Goal: Find specific fact: Find contact information

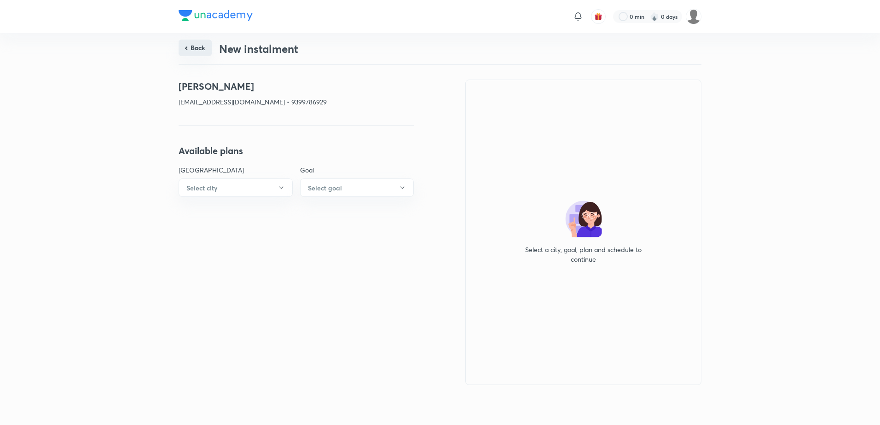
click at [196, 45] on button "Back" at bounding box center [195, 48] width 33 height 17
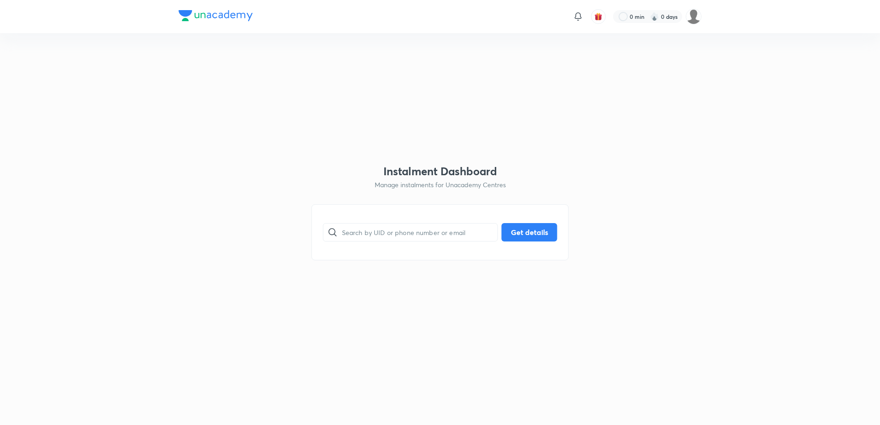
click at [359, 219] on div "​ Get details" at bounding box center [439, 232] width 257 height 56
click at [359, 222] on input "text" at bounding box center [420, 231] width 156 height 23
paste input "[EMAIL_ADDRESS][DOMAIN_NAME]"
type input "[EMAIL_ADDRESS][DOMAIN_NAME]"
click at [530, 227] on button "Get details" at bounding box center [529, 231] width 56 height 18
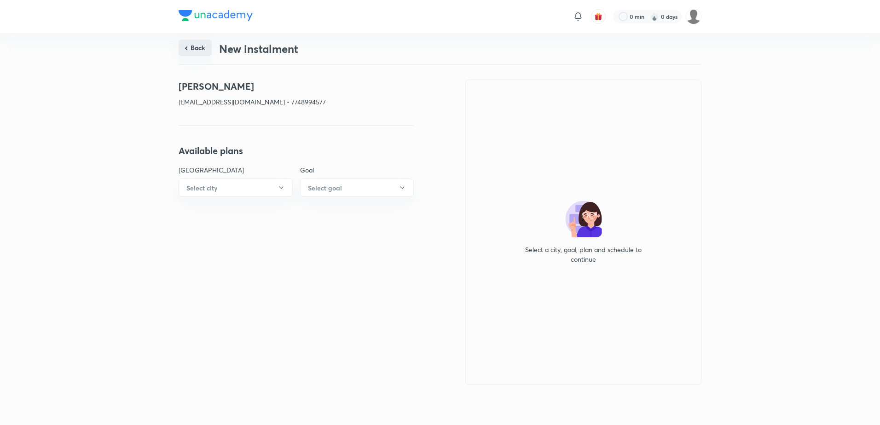
click at [195, 44] on button "Back" at bounding box center [195, 48] width 33 height 17
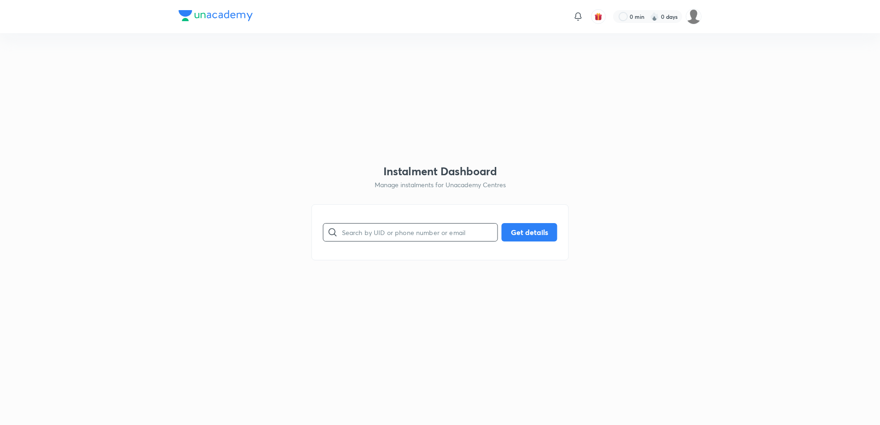
click at [373, 229] on input "text" at bounding box center [420, 231] width 156 height 23
paste input "[EMAIL_ADDRESS][DOMAIN_NAME]"
type input "[EMAIL_ADDRESS][DOMAIN_NAME]"
click at [514, 236] on button "Get details" at bounding box center [529, 231] width 56 height 18
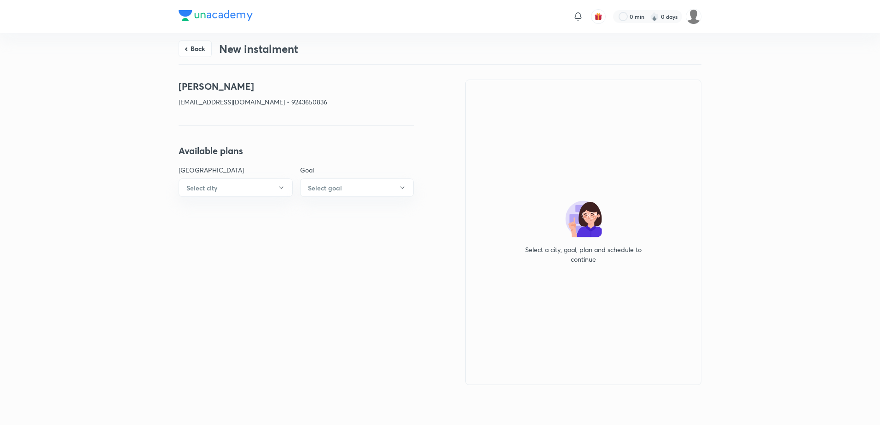
drag, startPoint x: 186, startPoint y: 46, endPoint x: 198, endPoint y: 48, distance: 12.0
click at [189, 48] on button "Back" at bounding box center [195, 48] width 33 height 17
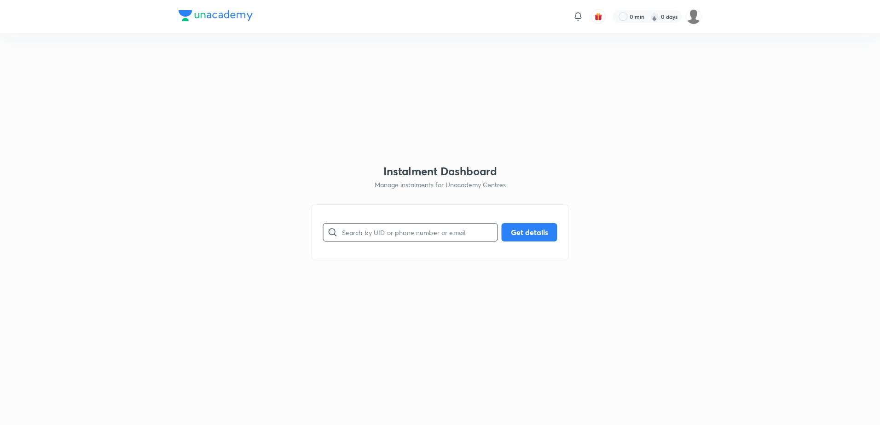
click at [409, 232] on input "text" at bounding box center [420, 231] width 156 height 23
paste input "[EMAIL_ADDRESS][DOMAIN_NAME]"
type input "[EMAIL_ADDRESS][DOMAIN_NAME]"
click at [537, 232] on button "Get details" at bounding box center [529, 231] width 56 height 18
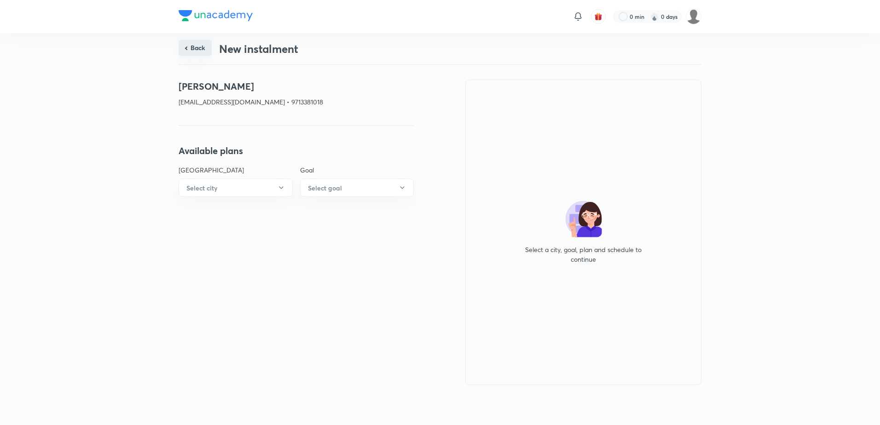
click at [191, 49] on button "Back" at bounding box center [195, 48] width 33 height 17
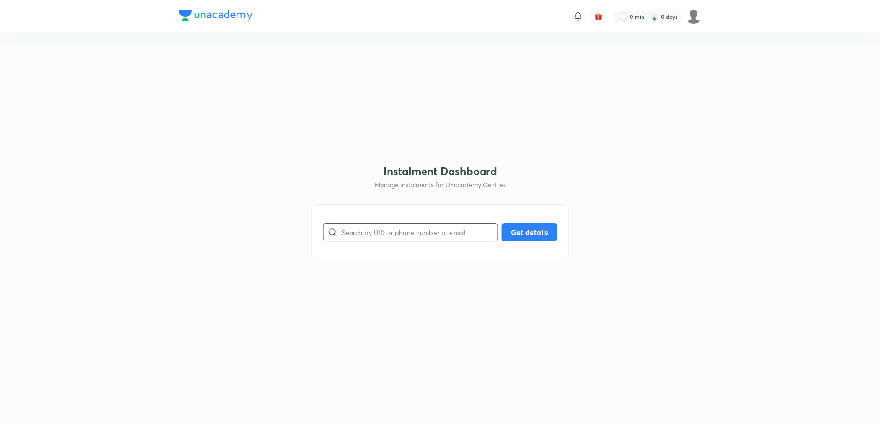
click at [384, 230] on input "text" at bounding box center [420, 231] width 156 height 23
paste input "[EMAIL_ADDRESS][DOMAIN_NAME]"
type input "[EMAIL_ADDRESS][DOMAIN_NAME]"
click at [531, 226] on button "Get details" at bounding box center [529, 231] width 56 height 18
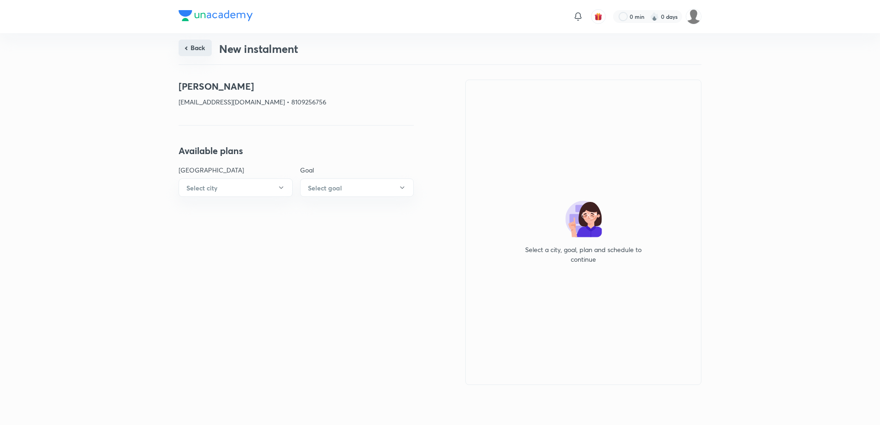
click at [205, 45] on button "Back" at bounding box center [195, 48] width 33 height 17
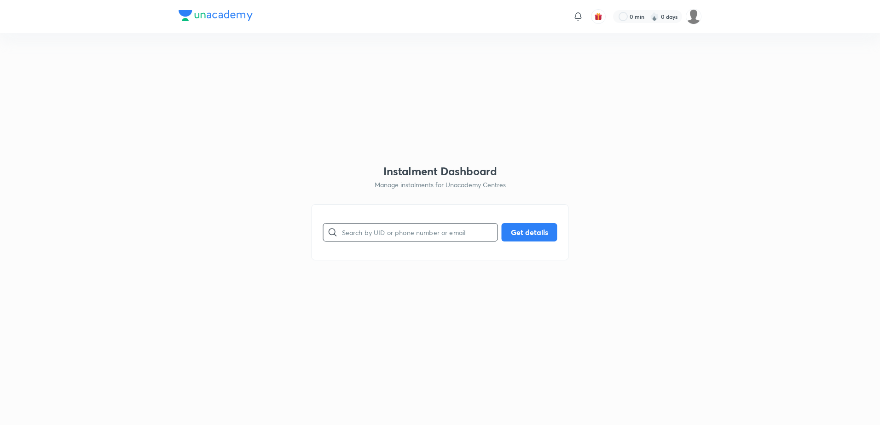
click at [413, 230] on input "text" at bounding box center [420, 231] width 156 height 23
paste input "[EMAIL_ADDRESS][DOMAIN_NAME]"
type input "[EMAIL_ADDRESS][DOMAIN_NAME]"
click at [521, 233] on button "Get details" at bounding box center [529, 231] width 56 height 18
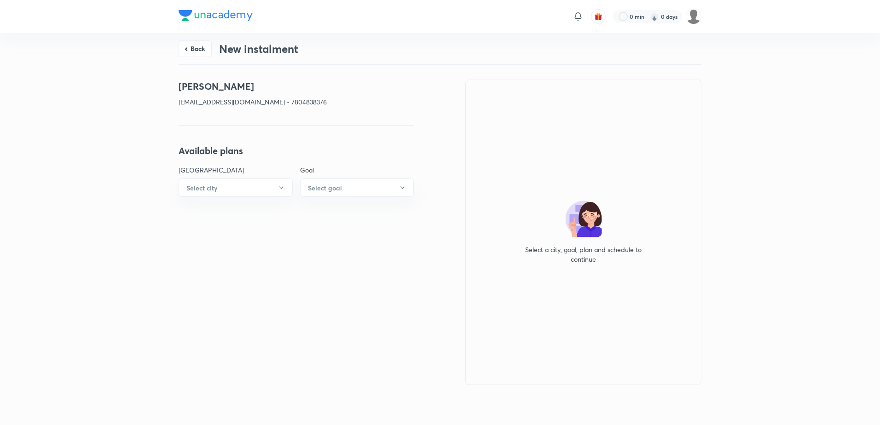
drag, startPoint x: 195, startPoint y: 50, endPoint x: 200, endPoint y: 50, distance: 5.1
click at [195, 50] on button "Back" at bounding box center [195, 48] width 33 height 17
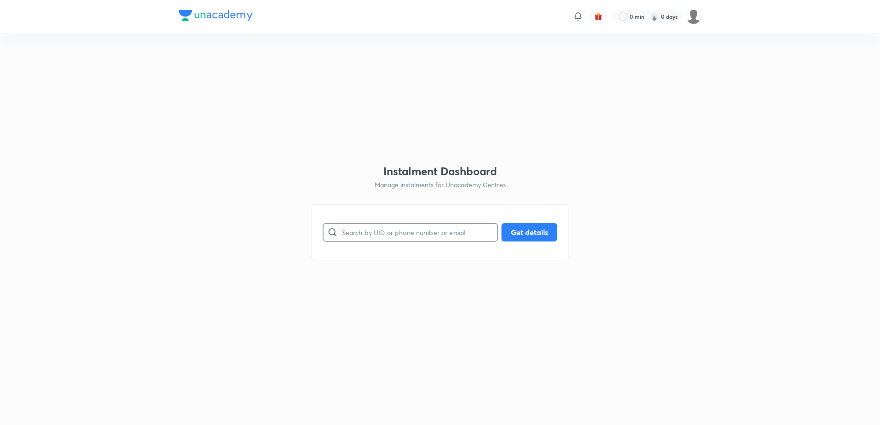
click at [386, 225] on input "text" at bounding box center [420, 231] width 156 height 23
paste input "[EMAIL_ADDRESS][DOMAIN_NAME]"
type input "[EMAIL_ADDRESS][DOMAIN_NAME]"
click at [525, 233] on button "Get details" at bounding box center [529, 231] width 56 height 18
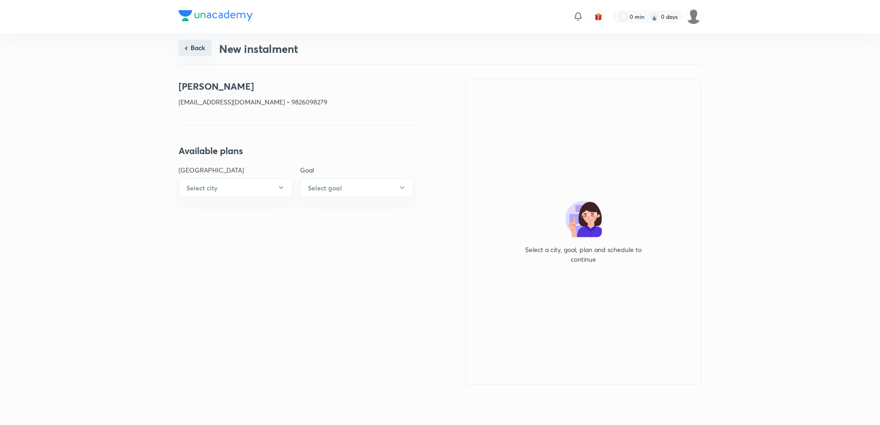
click at [196, 48] on button "Back" at bounding box center [195, 48] width 33 height 17
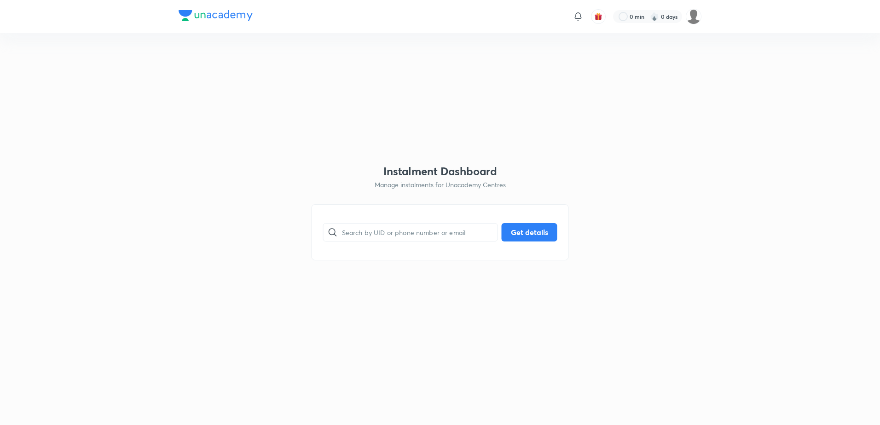
click at [412, 248] on div "​ Get details" at bounding box center [439, 232] width 257 height 56
click at [416, 239] on input "text" at bounding box center [420, 231] width 156 height 23
paste input "[EMAIL_ADDRESS][DOMAIN_NAME]"
type input "[EMAIL_ADDRESS][DOMAIN_NAME]"
click at [531, 232] on button "Get details" at bounding box center [529, 231] width 56 height 18
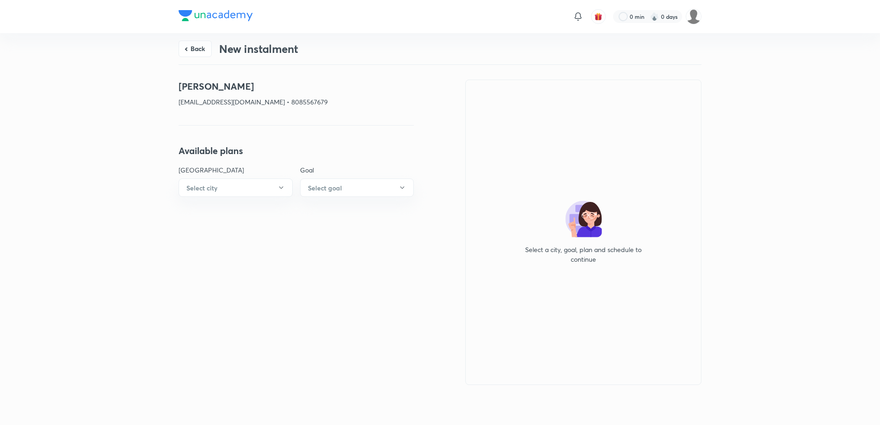
drag, startPoint x: 198, startPoint y: 46, endPoint x: 210, endPoint y: 58, distance: 16.9
click at [198, 46] on button "Back" at bounding box center [195, 48] width 33 height 17
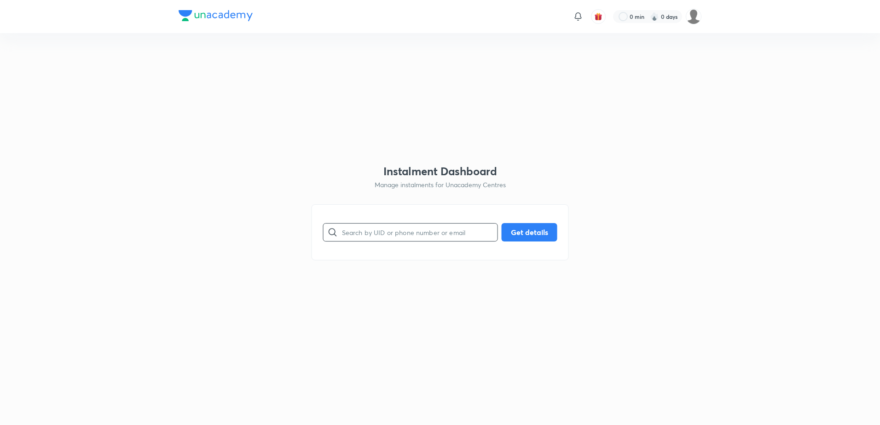
click at [361, 228] on input "text" at bounding box center [420, 231] width 156 height 23
paste input "[EMAIL_ADDRESS][PERSON_NAME][DOMAIN_NAME]"
type input "[EMAIL_ADDRESS][PERSON_NAME][DOMAIN_NAME]"
click at [538, 232] on button "Get details" at bounding box center [529, 231] width 56 height 18
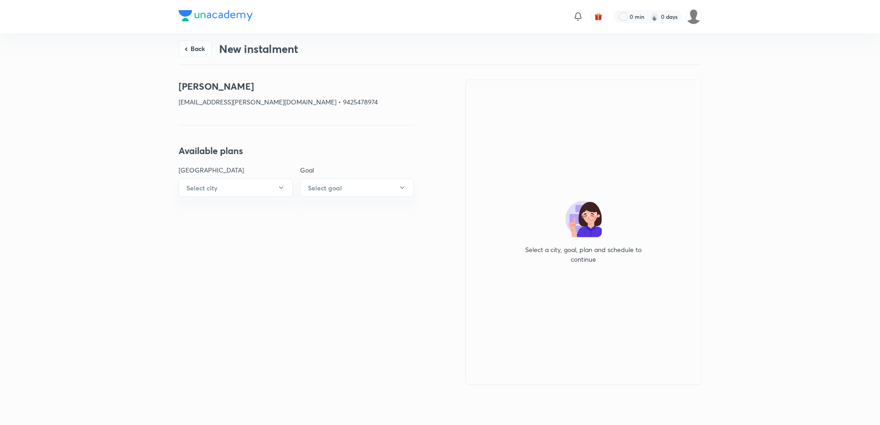
click at [198, 43] on button "Back" at bounding box center [195, 48] width 33 height 17
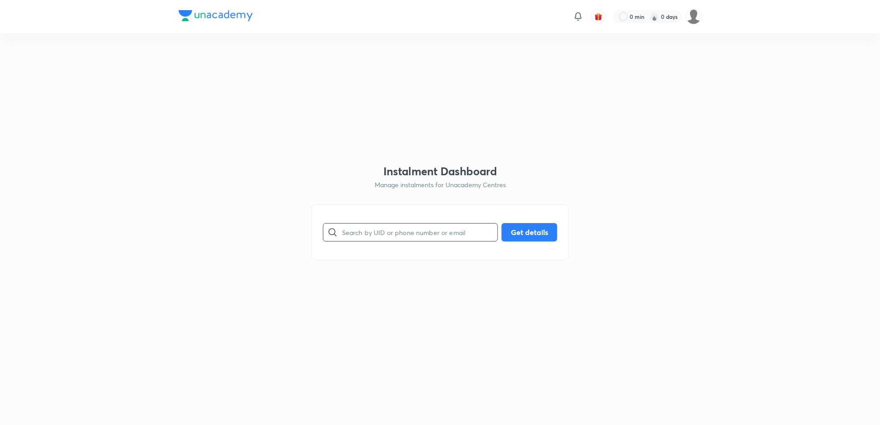
click at [403, 240] on input "text" at bounding box center [420, 231] width 156 height 23
paste input "[EMAIL_ADDRESS][DOMAIN_NAME]"
type input "[EMAIL_ADDRESS][DOMAIN_NAME]"
click at [530, 229] on button "Get details" at bounding box center [529, 231] width 56 height 18
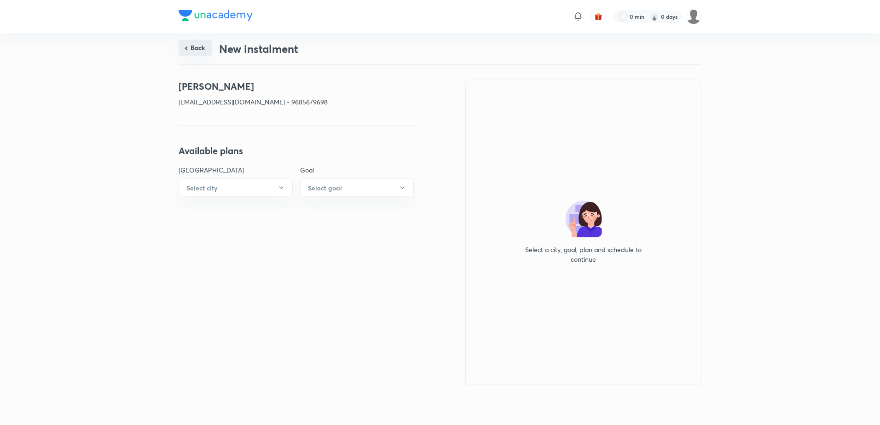
click at [190, 49] on button "Back" at bounding box center [195, 48] width 33 height 17
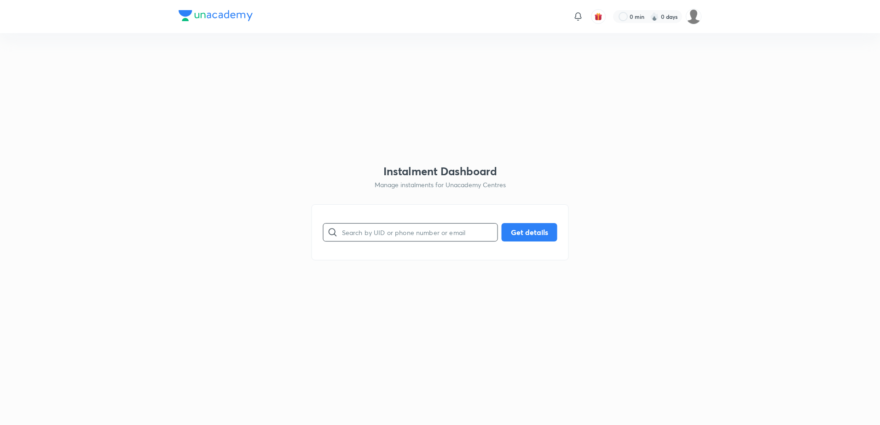
click at [391, 221] on input "text" at bounding box center [420, 231] width 156 height 23
paste input "[EMAIL_ADDRESS][DOMAIN_NAME]"
type input "[EMAIL_ADDRESS][DOMAIN_NAME]"
click at [531, 226] on button "Get details" at bounding box center [529, 231] width 56 height 18
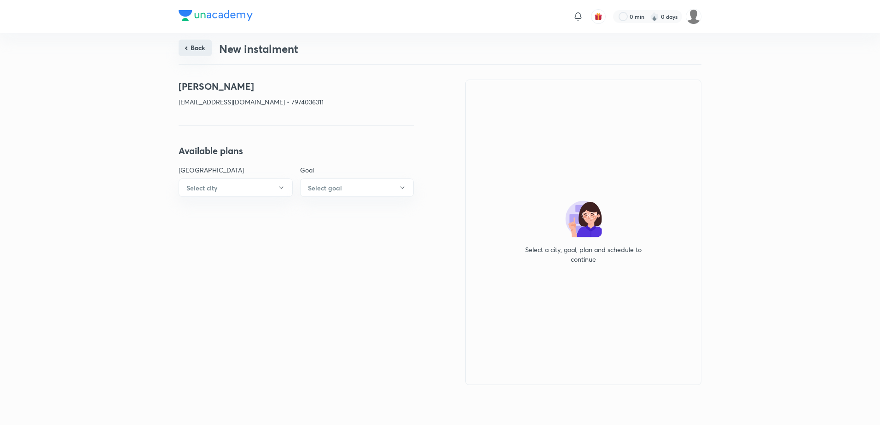
click at [190, 52] on button "Back" at bounding box center [195, 48] width 33 height 17
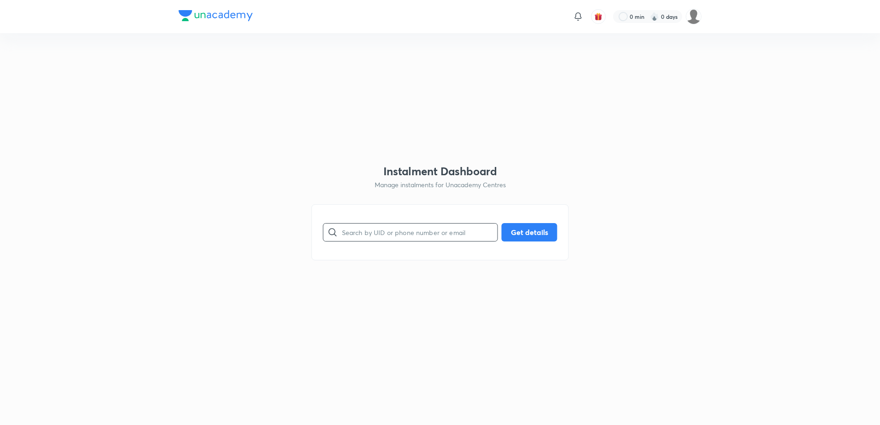
click at [432, 233] on input "text" at bounding box center [420, 231] width 156 height 23
paste input "[EMAIL_ADDRESS][DOMAIN_NAME]"
type input "[EMAIL_ADDRESS][DOMAIN_NAME]"
click at [524, 233] on button "Get details" at bounding box center [529, 231] width 56 height 18
